Goal: Find specific page/section: Find specific page/section

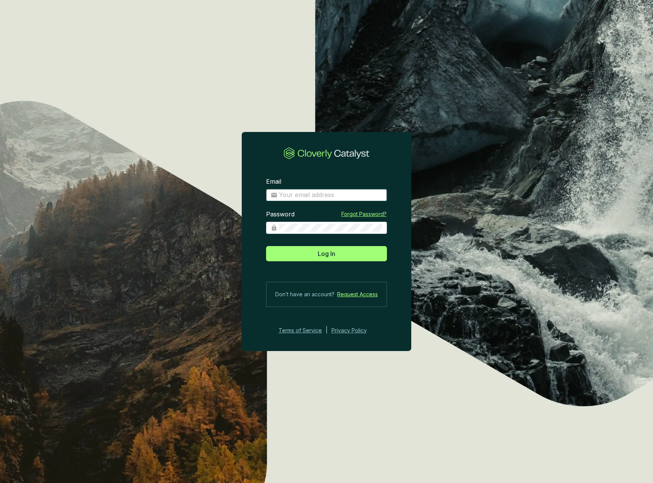
click at [331, 193] on input "Email" at bounding box center [330, 195] width 103 height 8
type input "[EMAIL_ADDRESS][DOMAIN_NAME]"
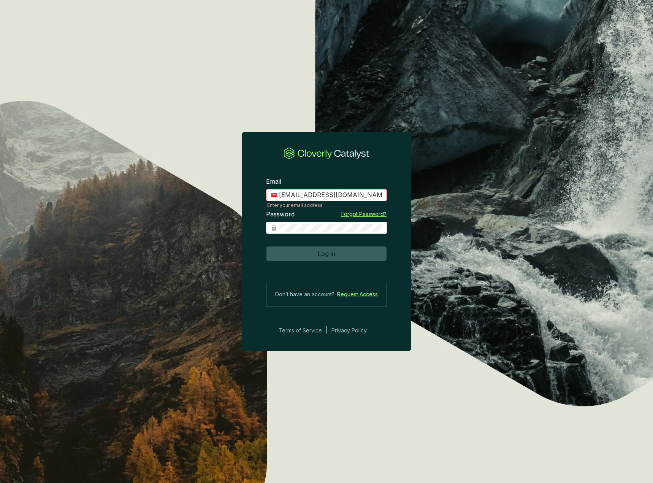
click at [325, 250] on span "Log In" at bounding box center [326, 253] width 17 height 9
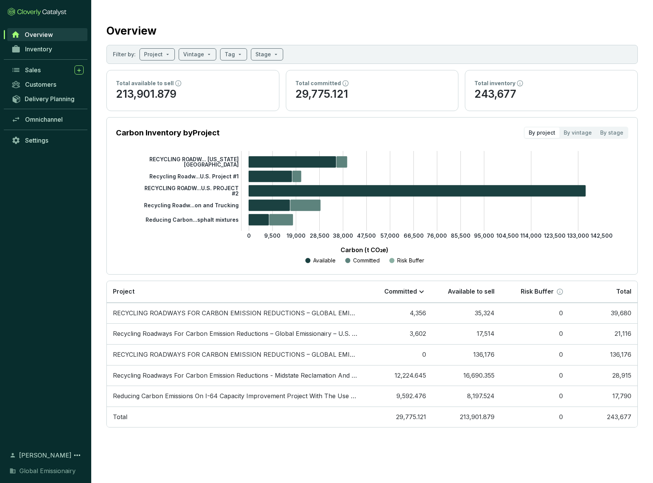
click at [47, 73] on div "Sales" at bounding box center [54, 69] width 59 height 9
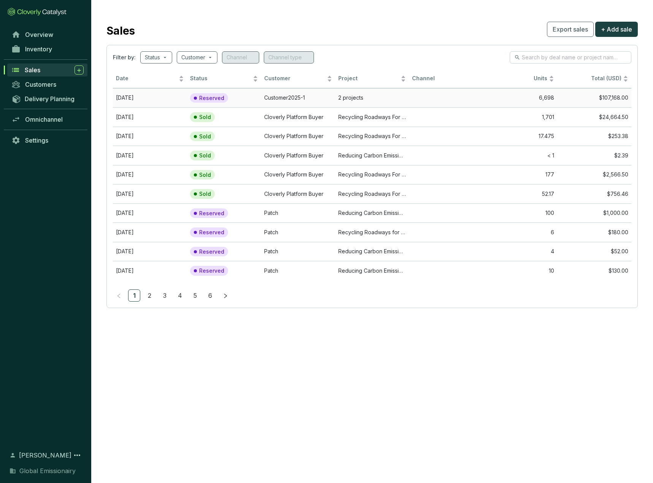
click at [271, 95] on td "Customer2025-1" at bounding box center [298, 97] width 74 height 19
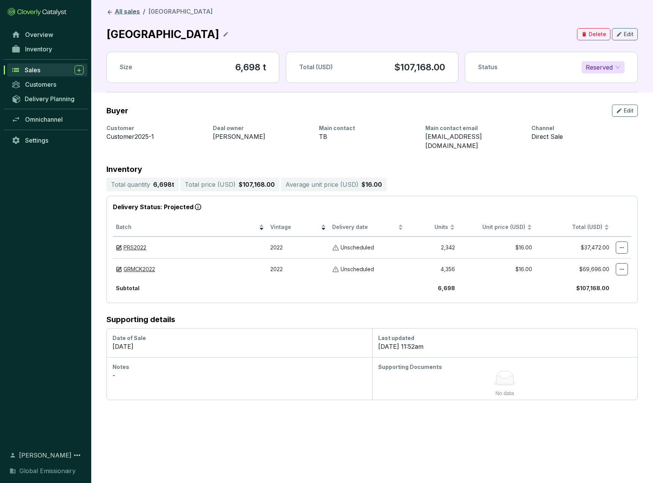
click at [116, 13] on link "All sales" at bounding box center [123, 12] width 36 height 9
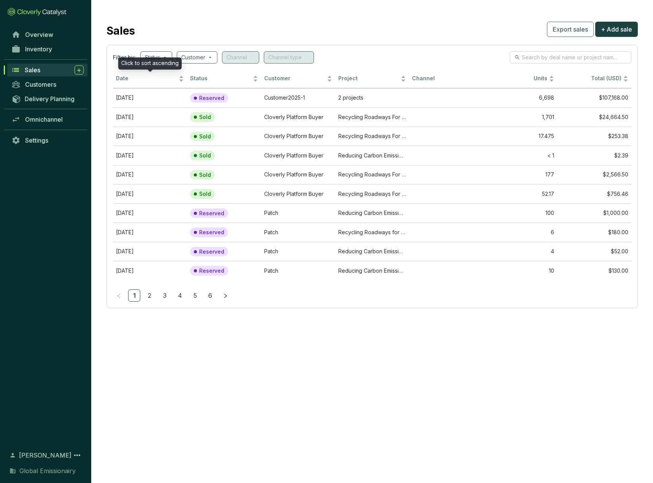
click at [136, 77] on span "Date" at bounding box center [146, 78] width 61 height 7
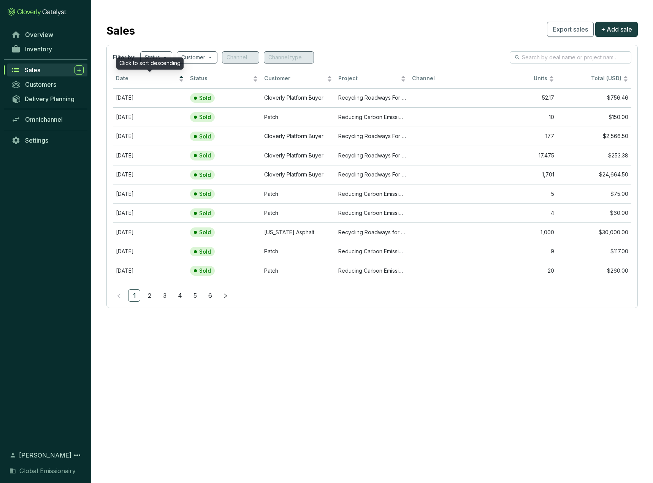
click at [136, 77] on span "Date" at bounding box center [146, 78] width 61 height 7
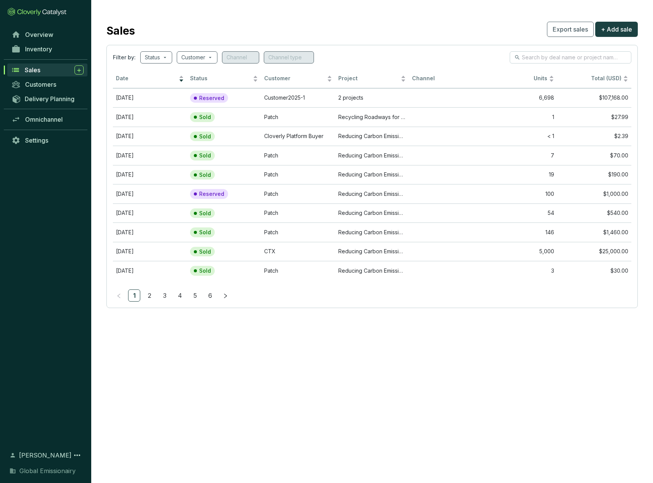
click at [39, 38] on span "Overview" at bounding box center [39, 35] width 28 height 8
